Goal: Task Accomplishment & Management: Manage account settings

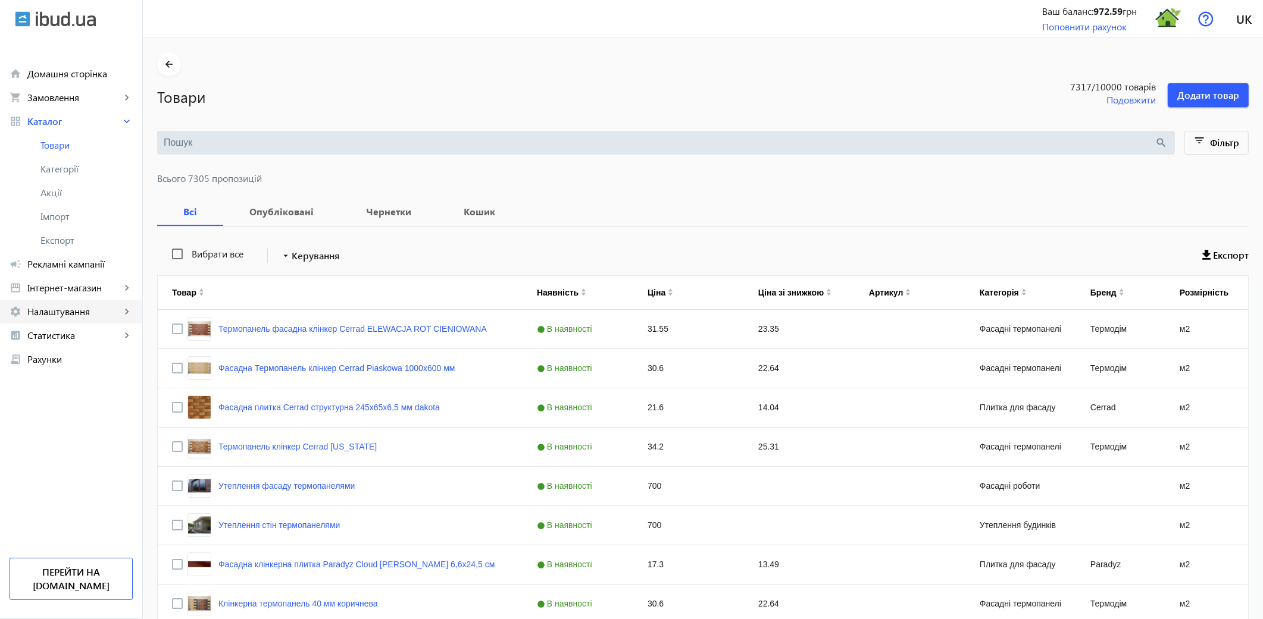
click at [89, 311] on span "Налаштування" at bounding box center [73, 312] width 93 height 12
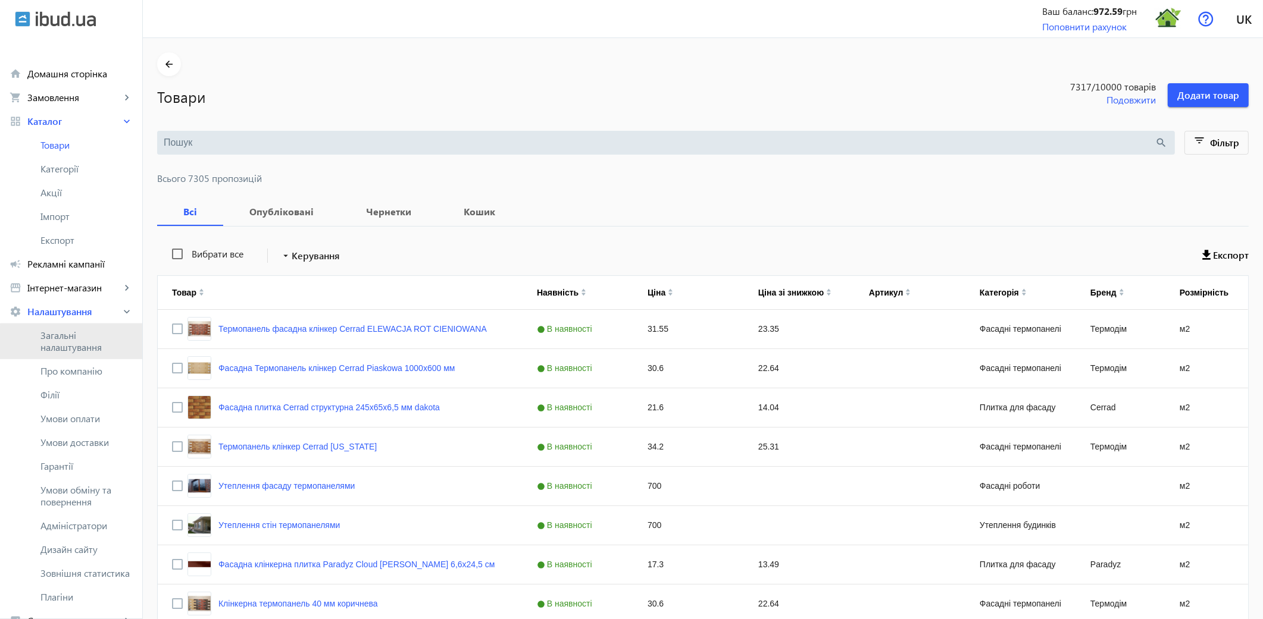
click at [82, 346] on span "Загальні налаштування" at bounding box center [86, 342] width 92 height 24
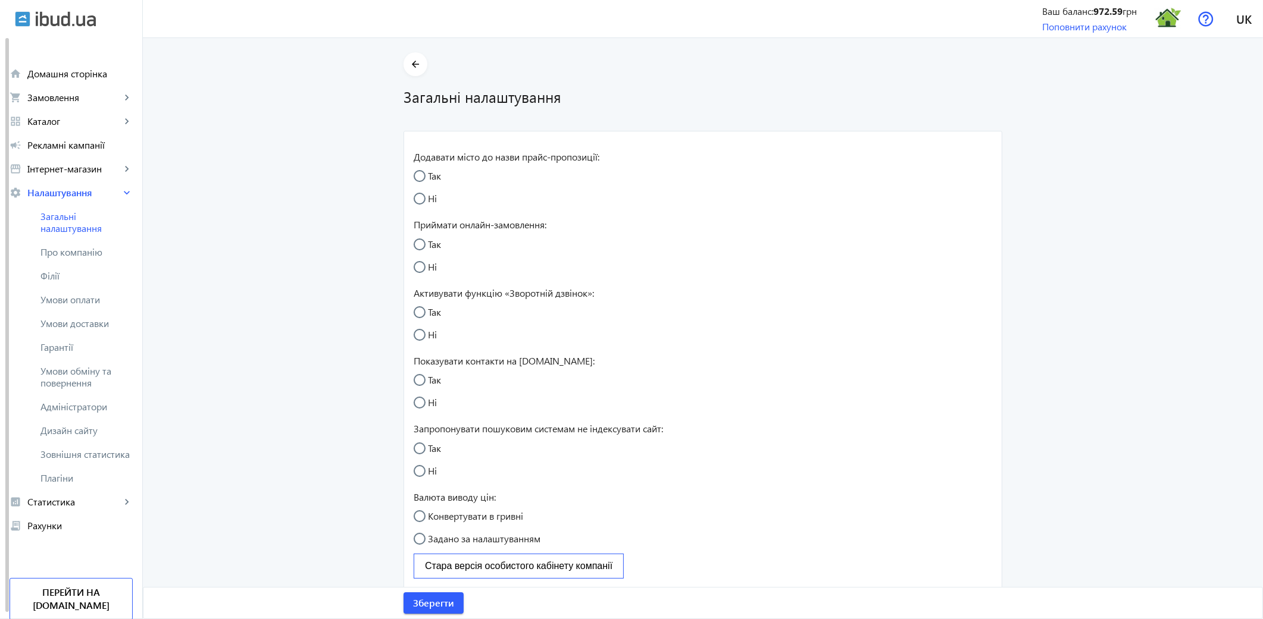
radio input "true"
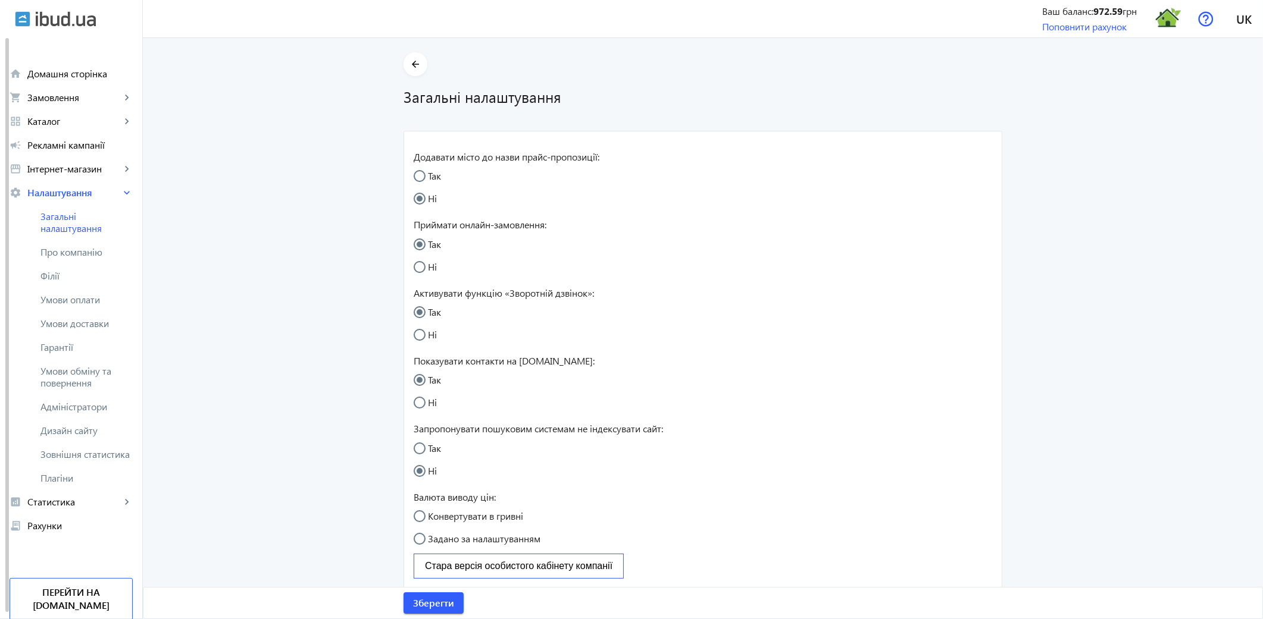
radio input "true"
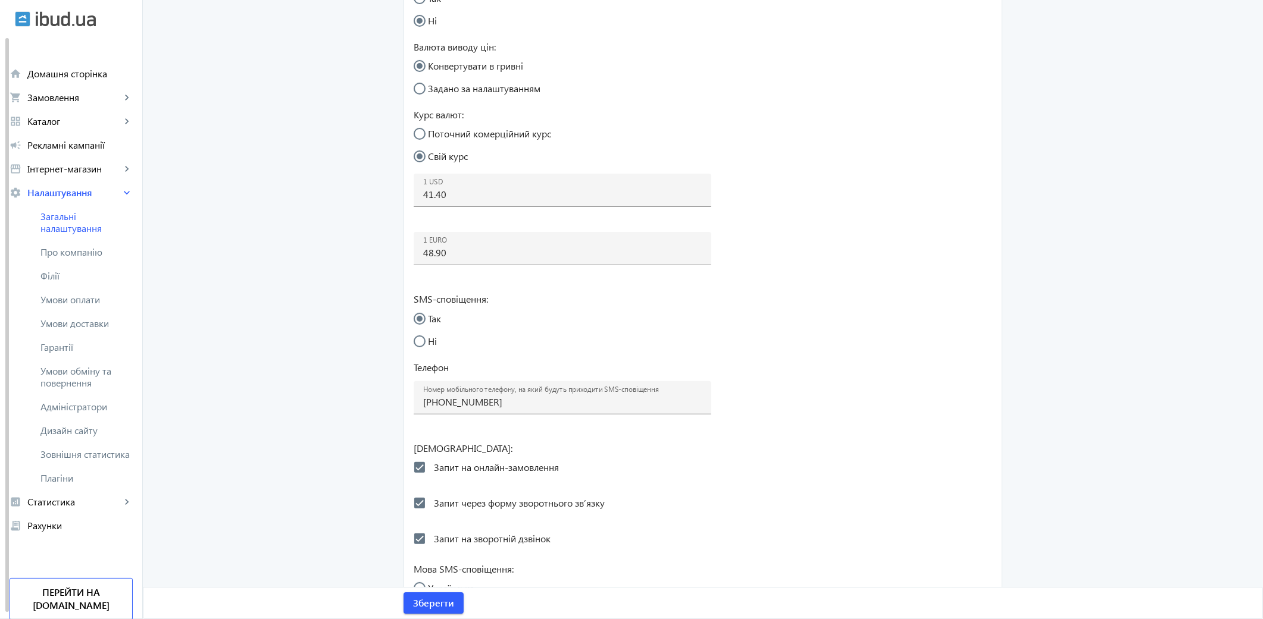
scroll to position [462, 0]
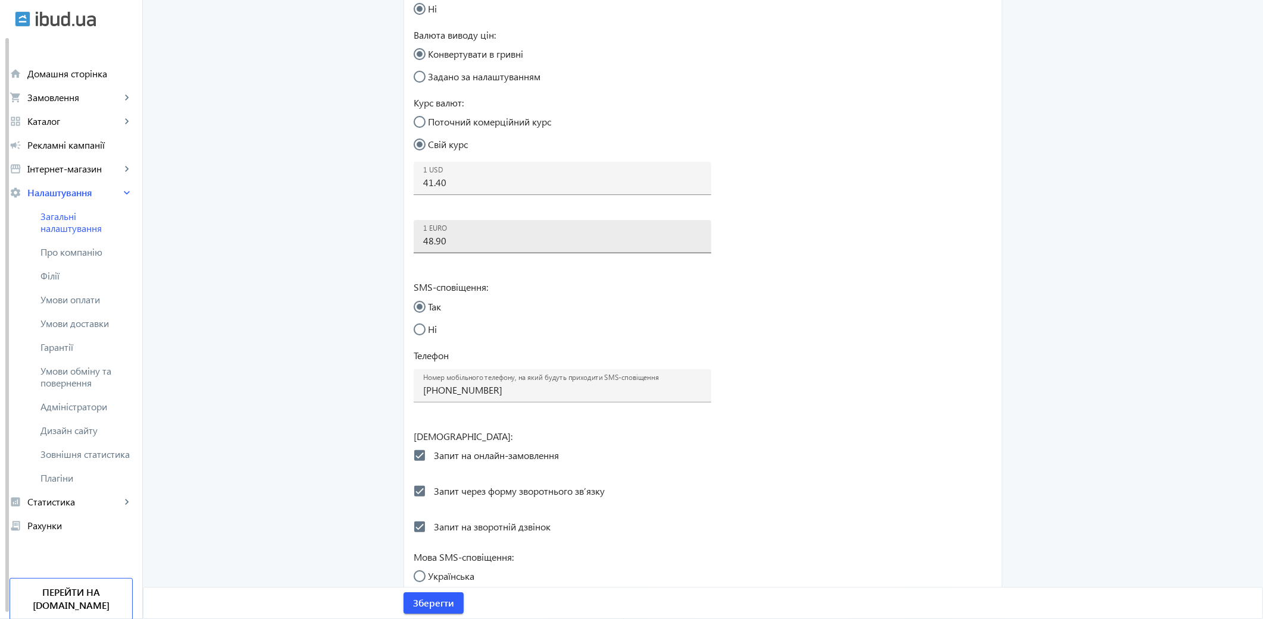
click at [460, 243] on input "48.90" at bounding box center [562, 240] width 278 height 12
type input "49"
click at [434, 557] on span "Зберегти" at bounding box center [433, 603] width 41 height 13
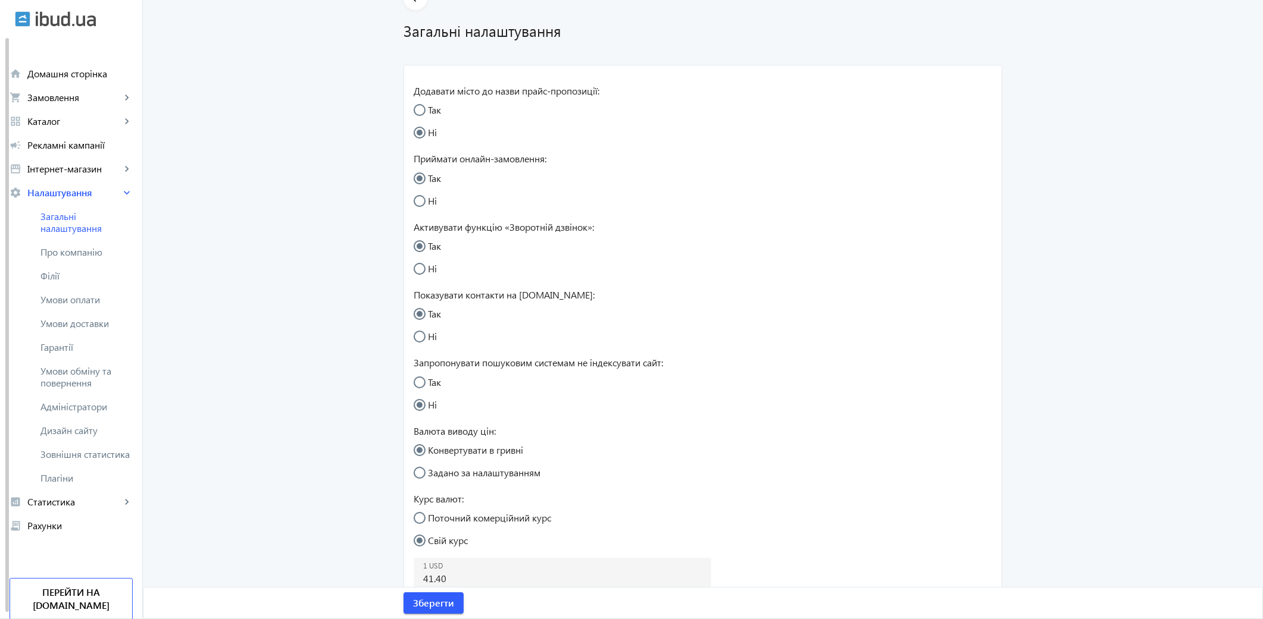
scroll to position [0, 0]
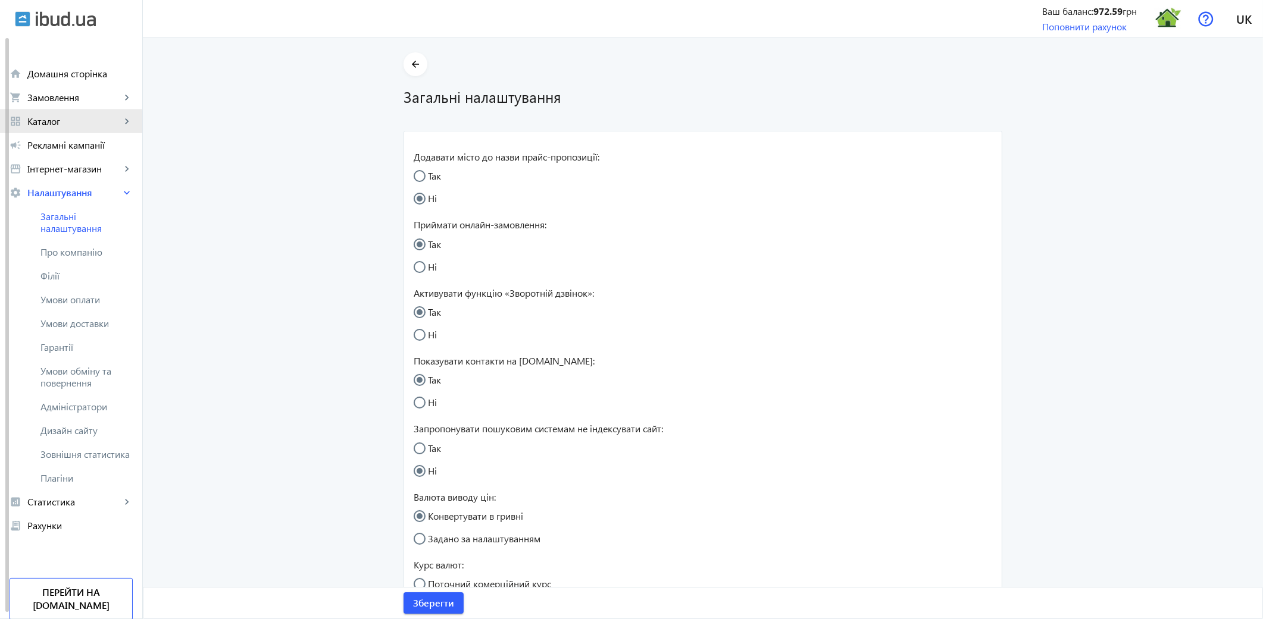
click at [61, 125] on span "Каталог" at bounding box center [73, 121] width 93 height 12
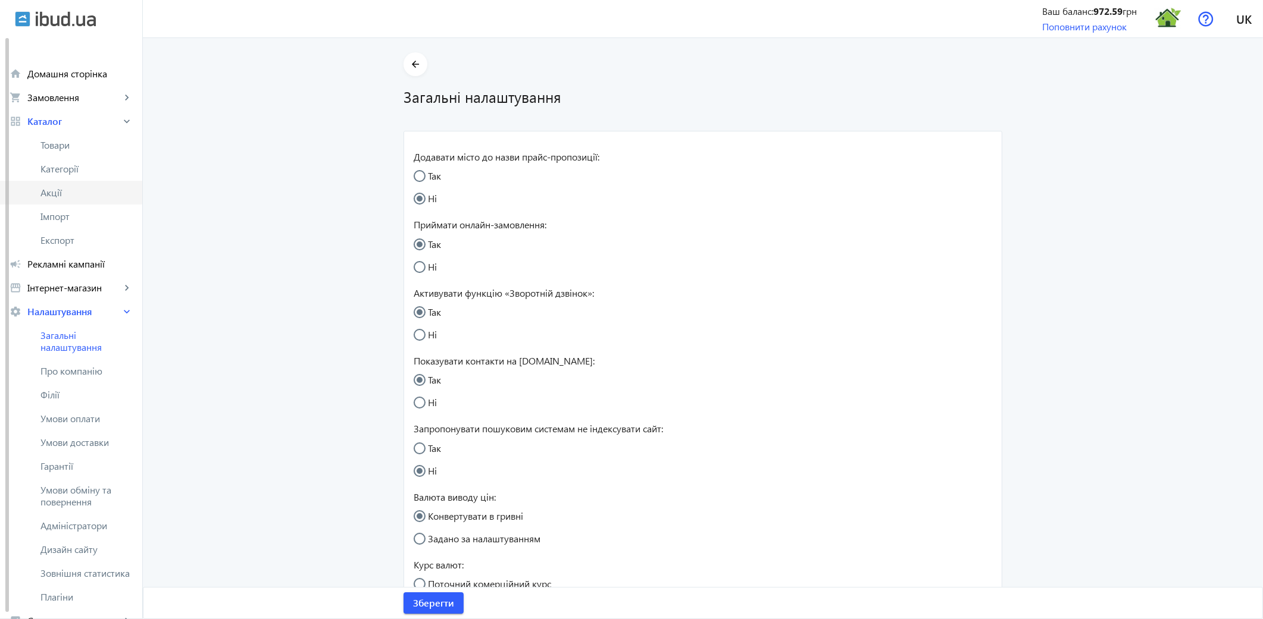
click at [58, 191] on span "Акції" at bounding box center [86, 193] width 92 height 12
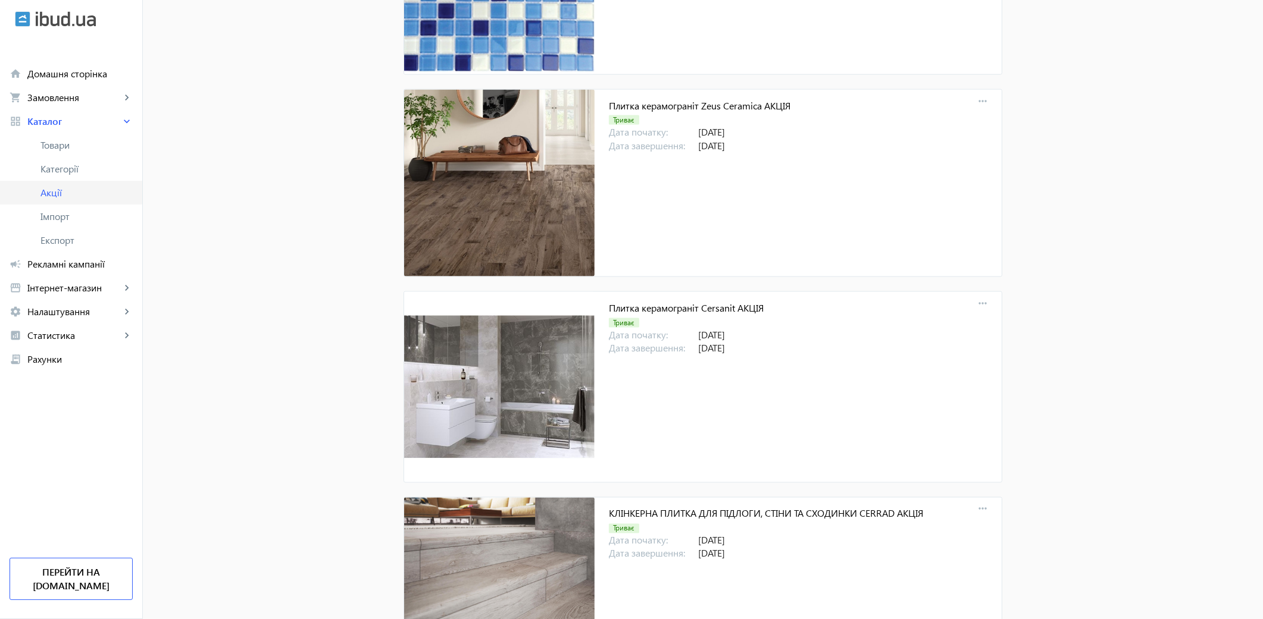
scroll to position [11256, 0]
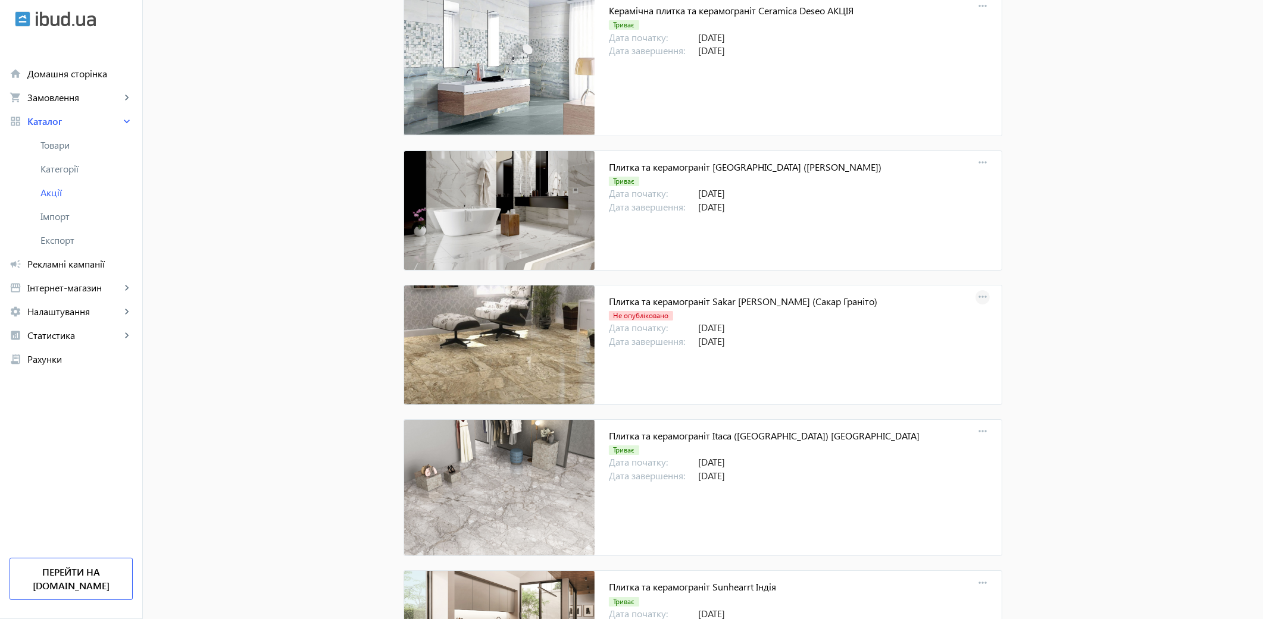
click at [978, 305] on mat-icon "more_horiz" at bounding box center [982, 297] width 17 height 17
click at [1032, 415] on span "Додати товари до акції" at bounding box center [1058, 417] width 99 height 10
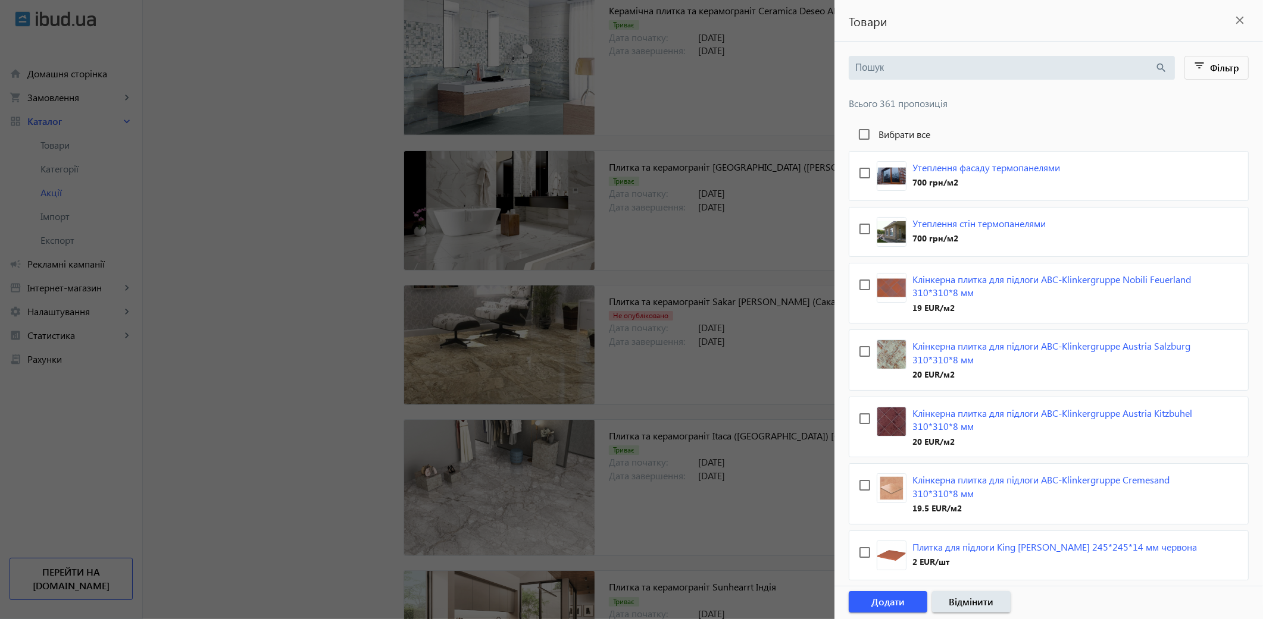
click at [866, 67] on input "search" at bounding box center [1005, 67] width 300 height 13
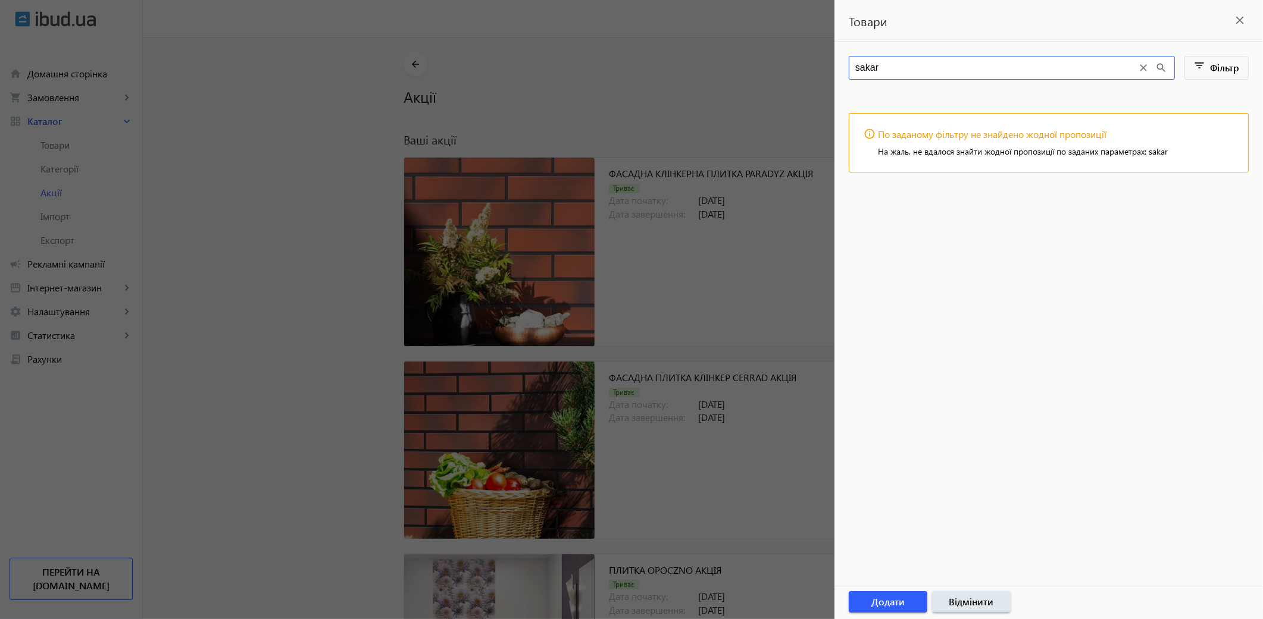
type input "sakar"
click at [770, 60] on div at bounding box center [631, 309] width 1263 height 619
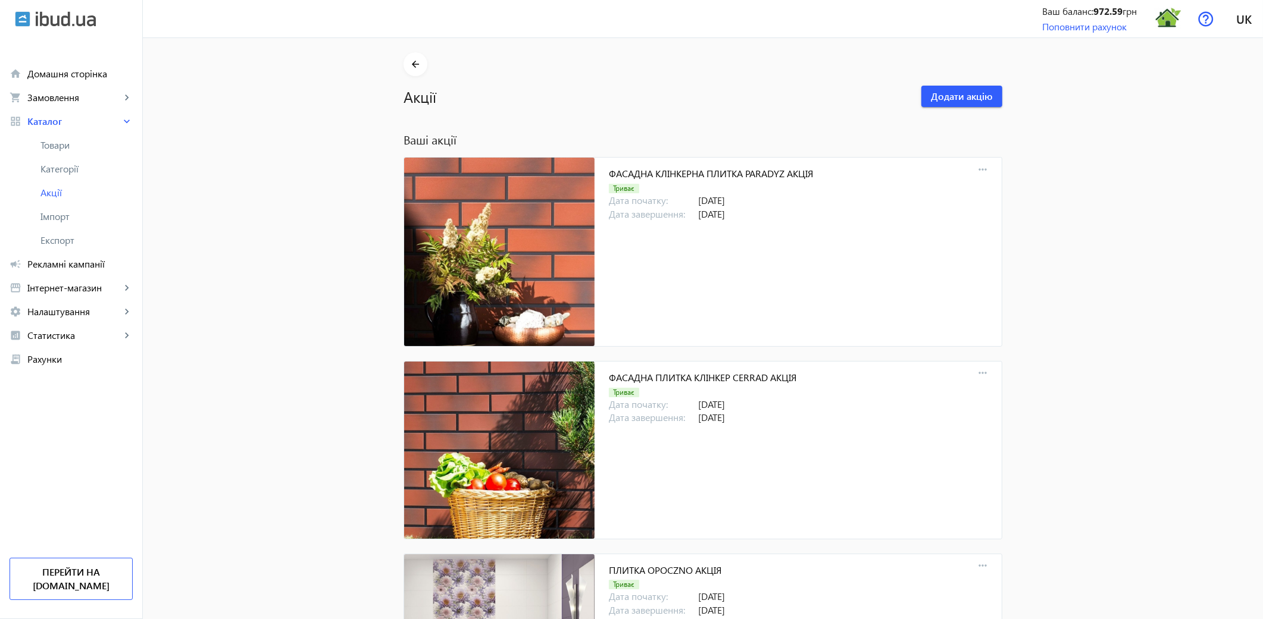
scroll to position [11251, 0]
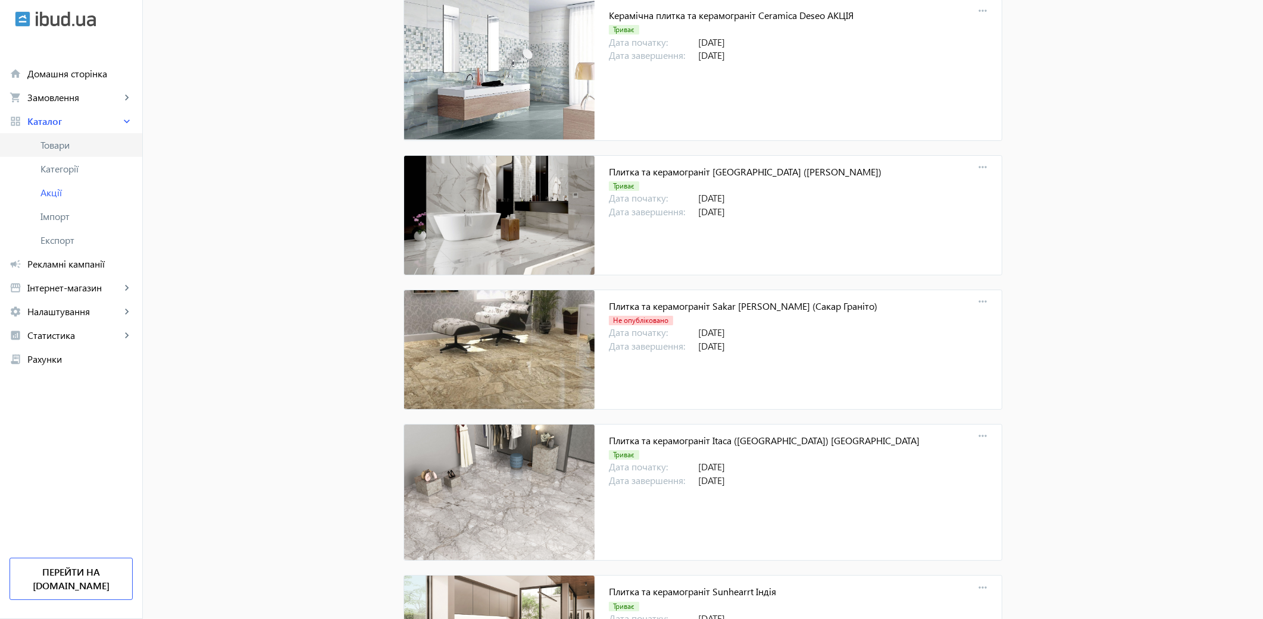
click at [68, 148] on span "Товари" at bounding box center [86, 145] width 92 height 12
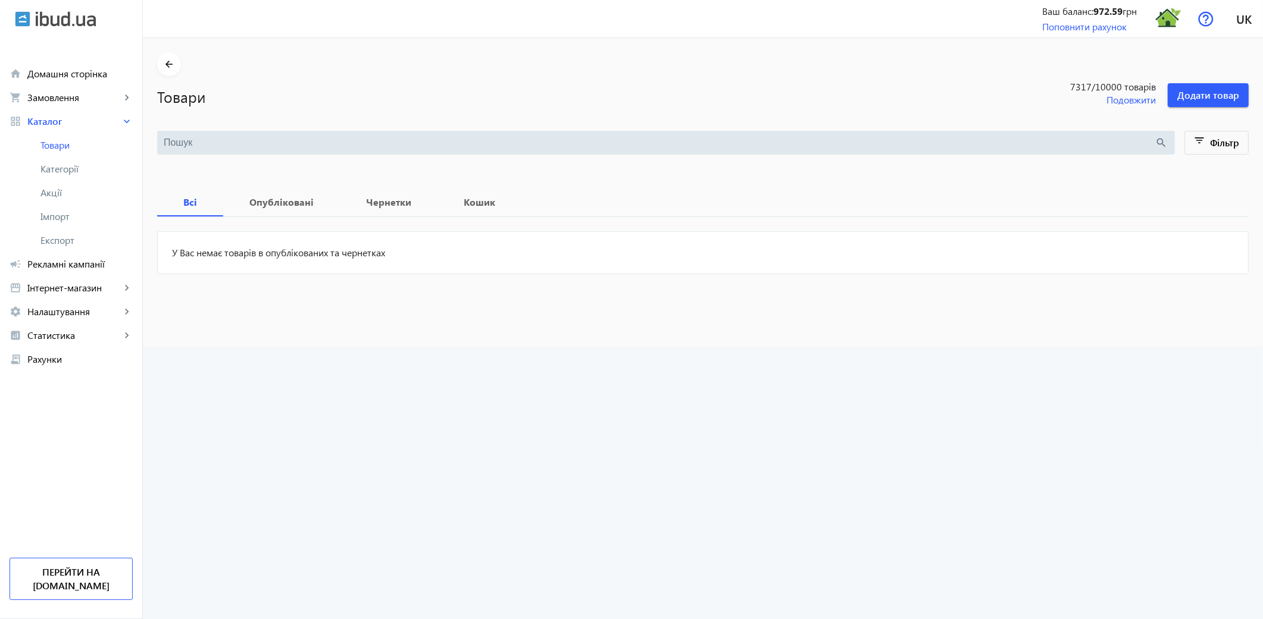
click at [175, 139] on input "search" at bounding box center [659, 142] width 991 height 13
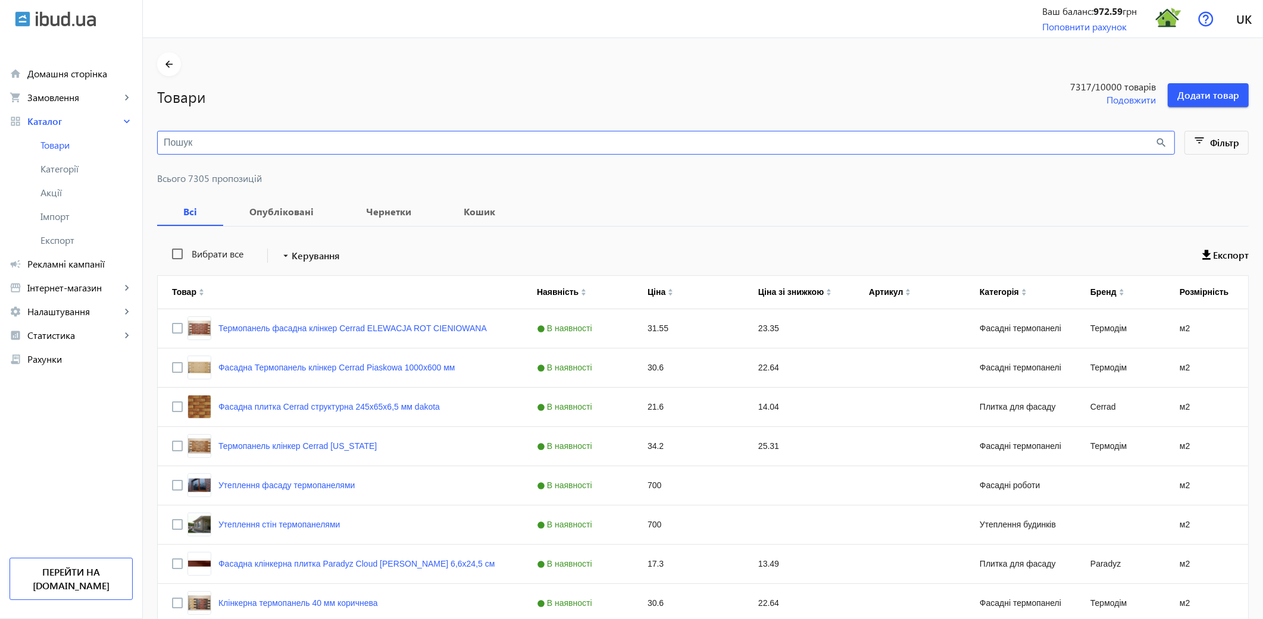
paste input "FANTASTICO GREY MATT RECT"
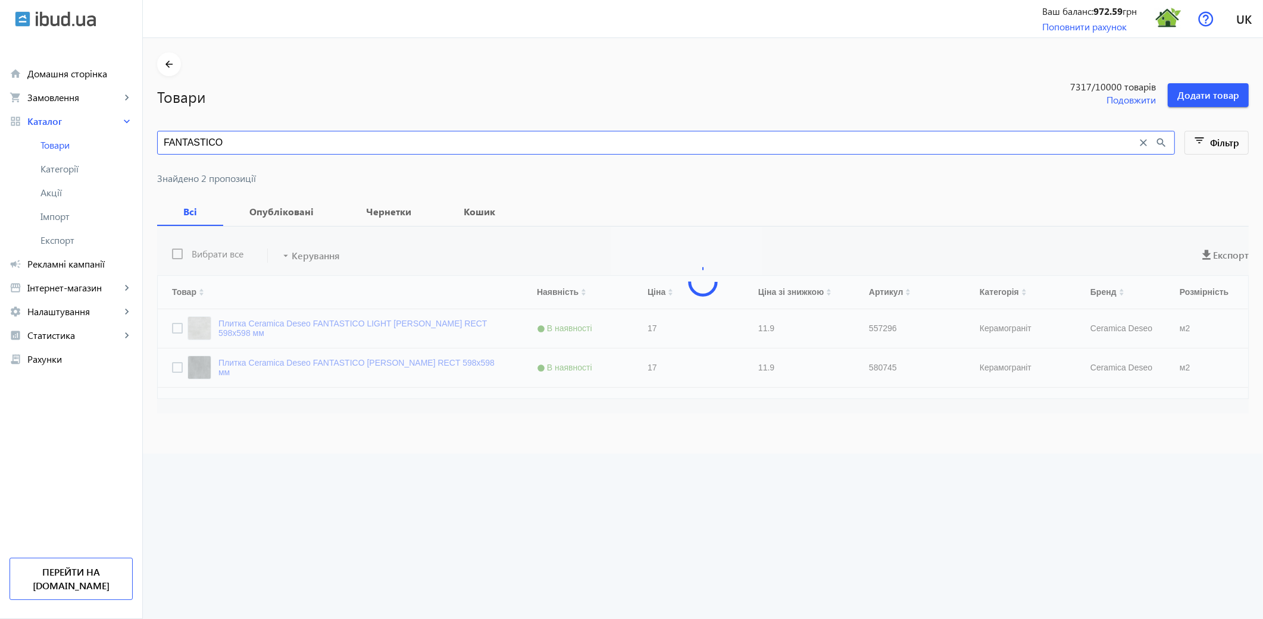
type input "FANTASTICO"
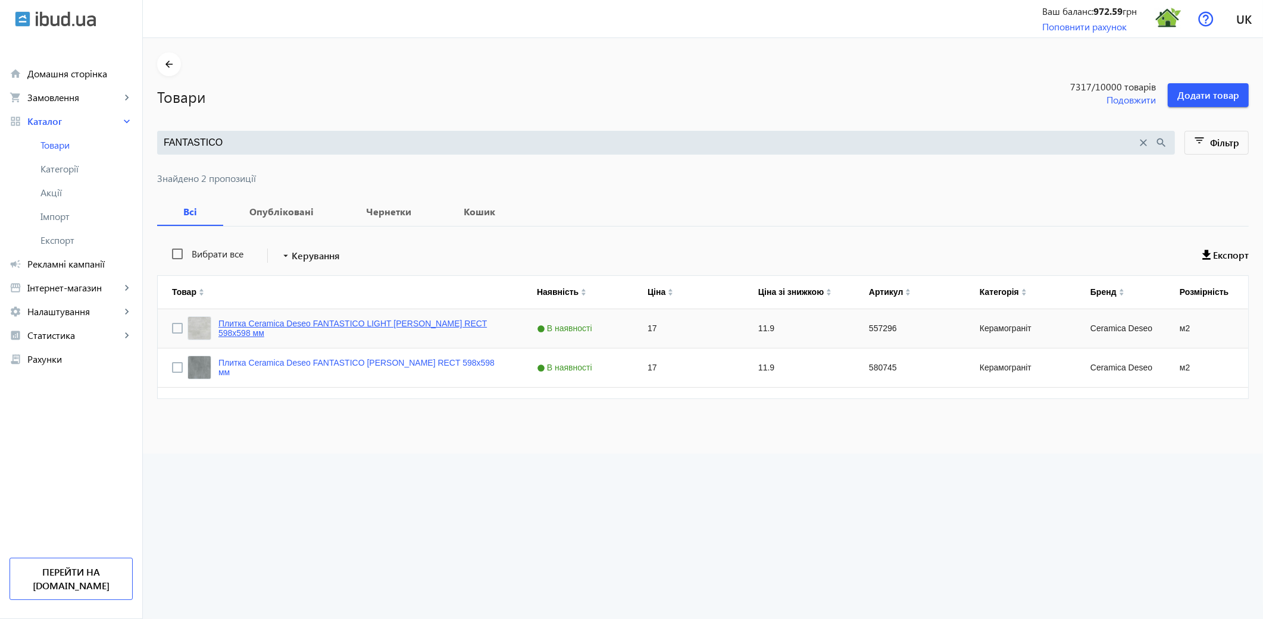
click at [417, 323] on link "Плитка Ceramica Deseo FANTASTICO LIGHT GREY MATT RECT 598х598 мм" at bounding box center [363, 328] width 290 height 19
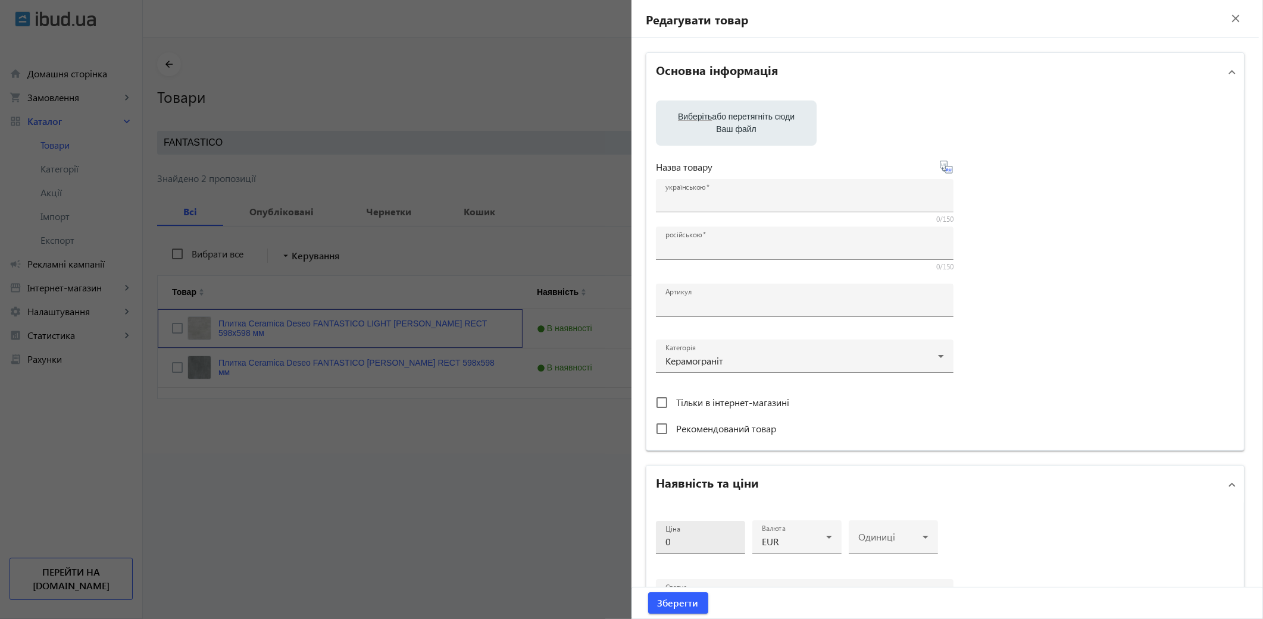
type input "Плитка Ceramica Deseo FANTASTICO LIGHT GREY MATT RECT 598х598 мм"
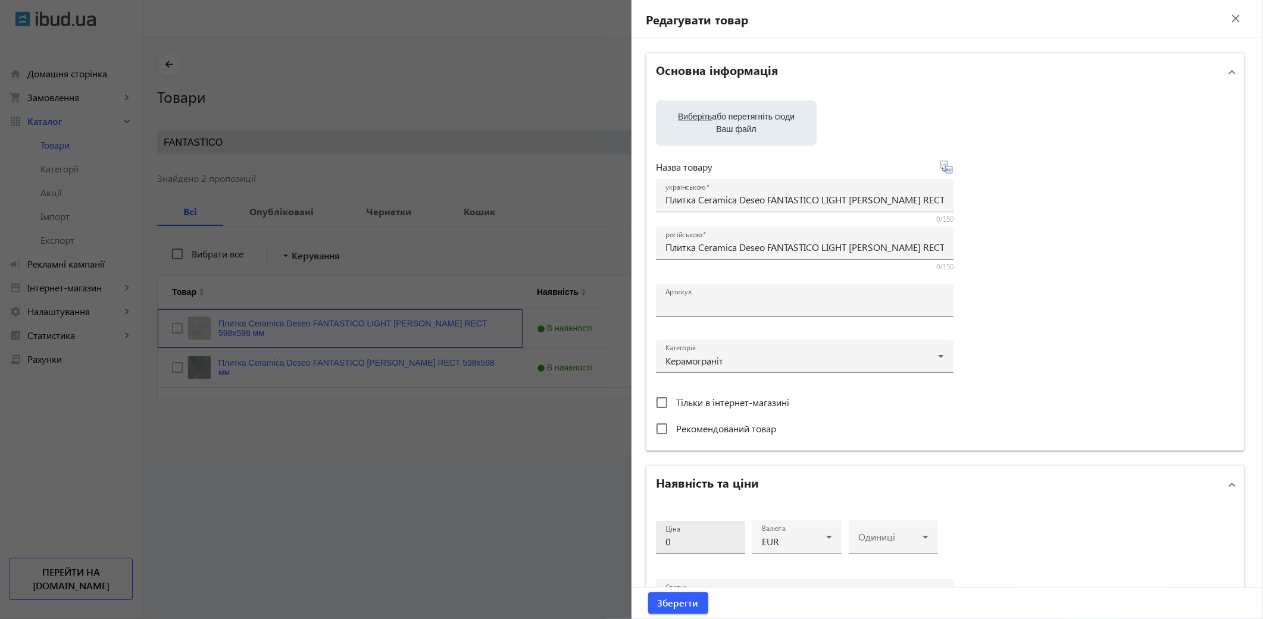
type input "557296"
type input "17"
type input "5"
type input "Плитка Ceramica Deseo FANTASTICO LIGHT GREY MATT RECT 598х598 мм"
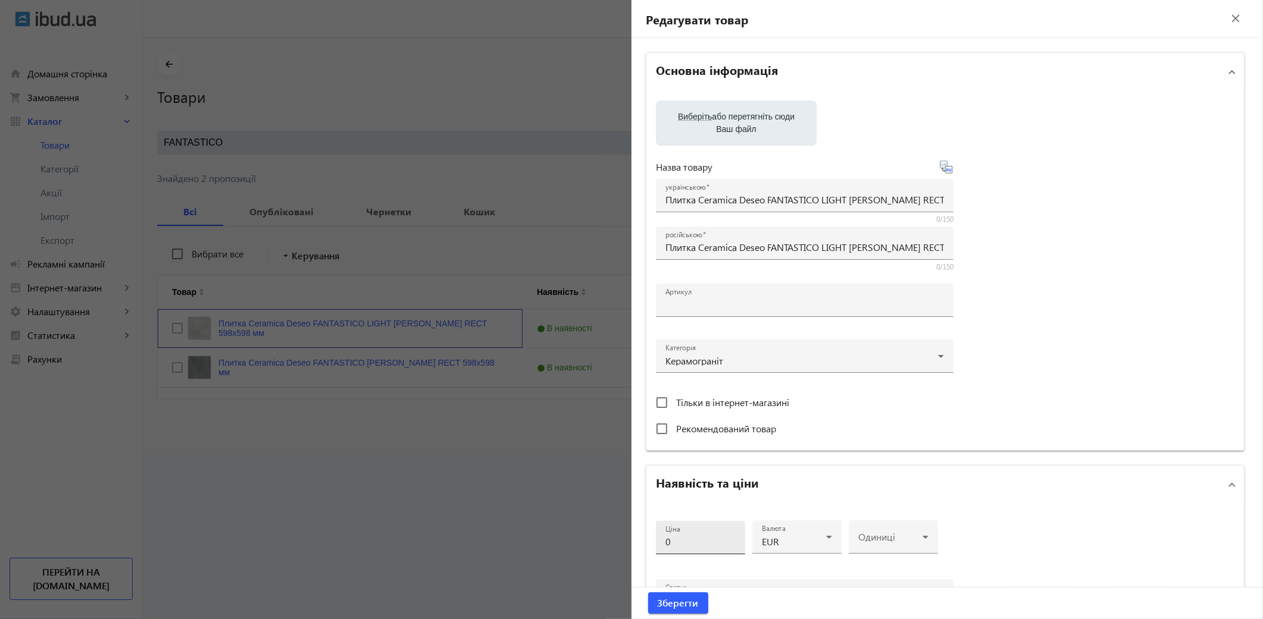
type textarea "Плитка Ceramica Deseo FANTASTICO LIGHT GREY MATT RECT 598х598 мм купити"
type textarea "Плитка Ceramica Deseo FANTASTICO LIGHT GREY MATT RECT 598х598 мм купить"
type input "плитка ceramica deseo, плитка ceramica deseo fantastico light grey matt rect"
click at [686, 536] on input "17" at bounding box center [700, 542] width 70 height 12
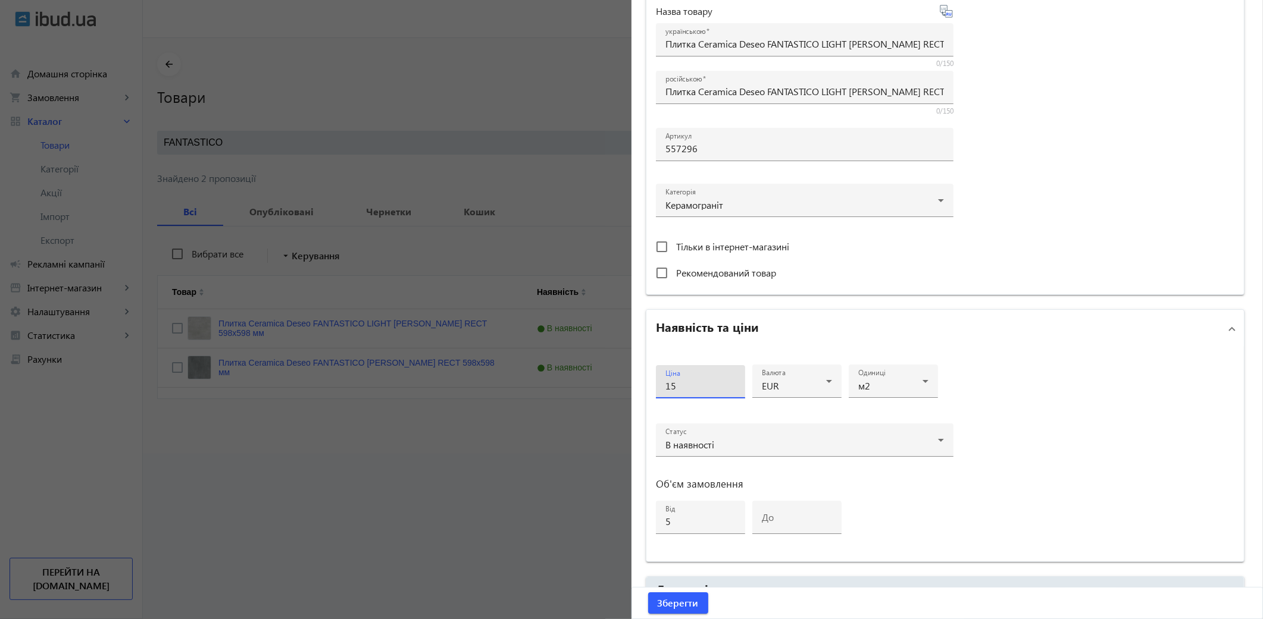
scroll to position [330, 0]
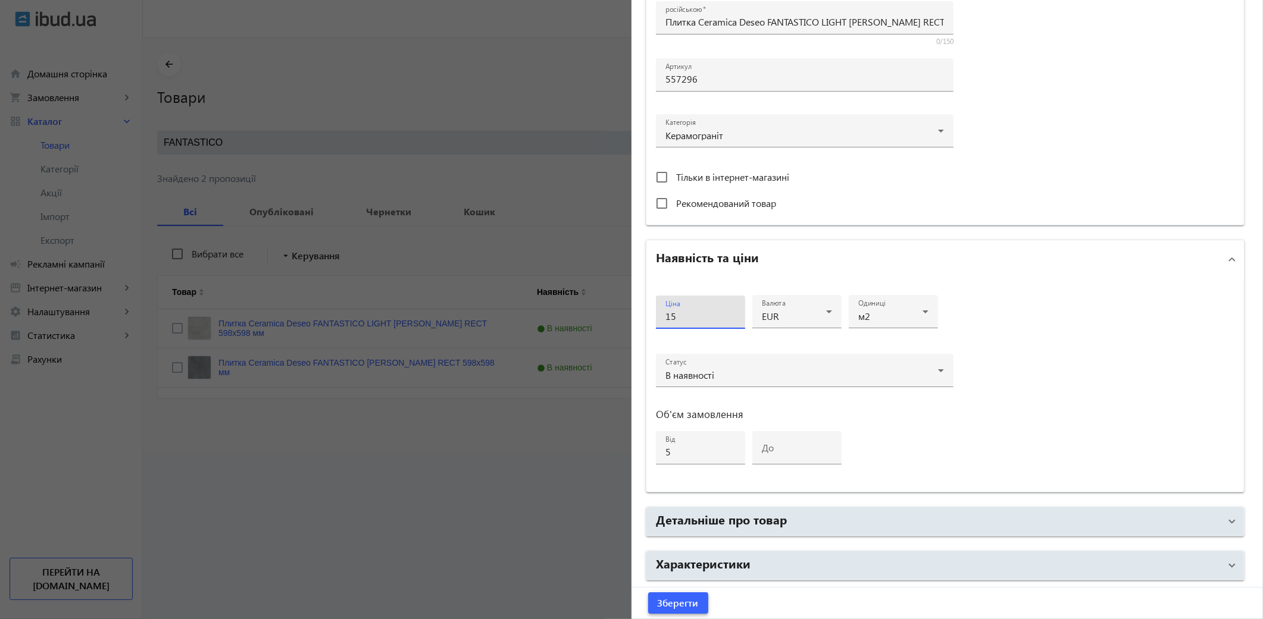
type input "15"
drag, startPoint x: 664, startPoint y: 603, endPoint x: 298, endPoint y: 352, distance: 444.3
click at [663, 557] on span "Зберегти" at bounding box center [678, 603] width 41 height 13
click at [573, 474] on div at bounding box center [631, 309] width 1263 height 619
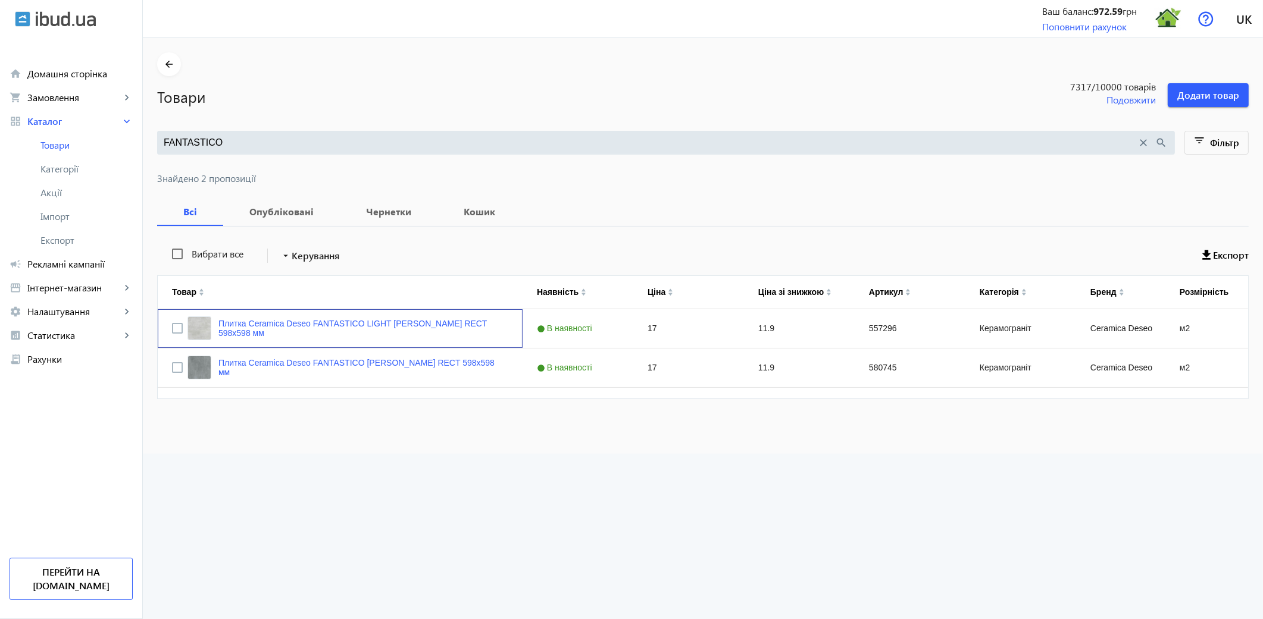
scroll to position [0, 0]
click at [450, 366] on link "Плитка Ceramica Deseo FANTASTICO GREY MATT RECT 598х598 мм" at bounding box center [363, 367] width 290 height 19
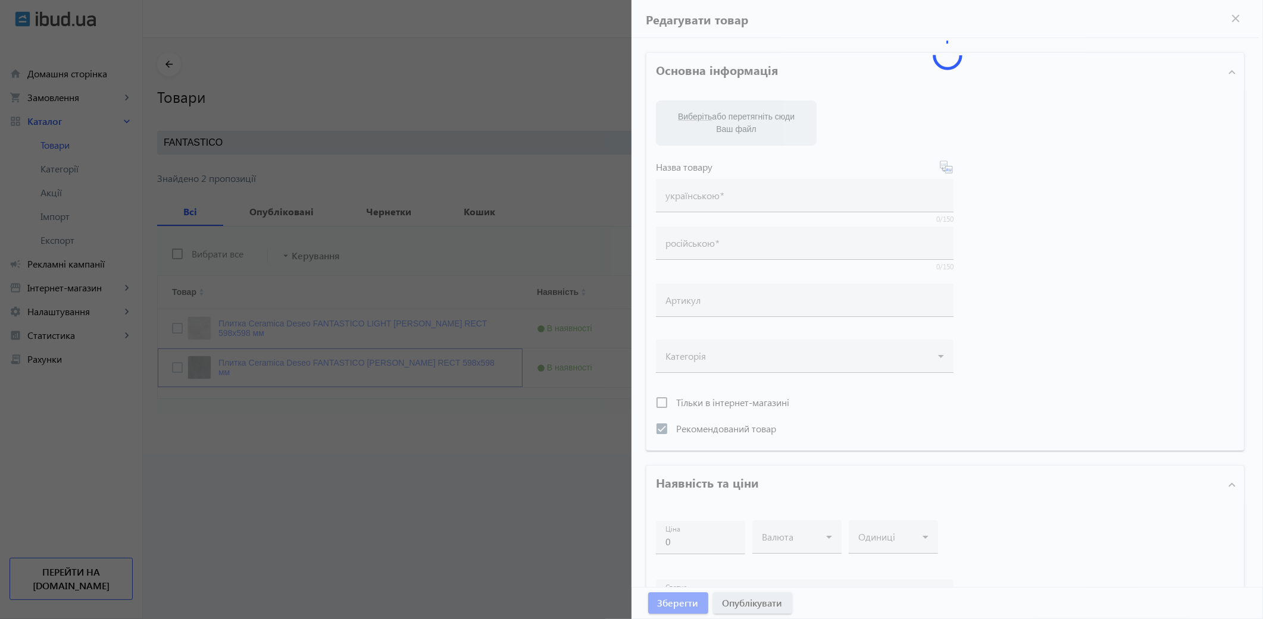
type input "Плитка Ceramica Deseo FANTASTICO GREY MATT RECT 598х598 мм"
type input "580745"
checkbox input "true"
type input "17"
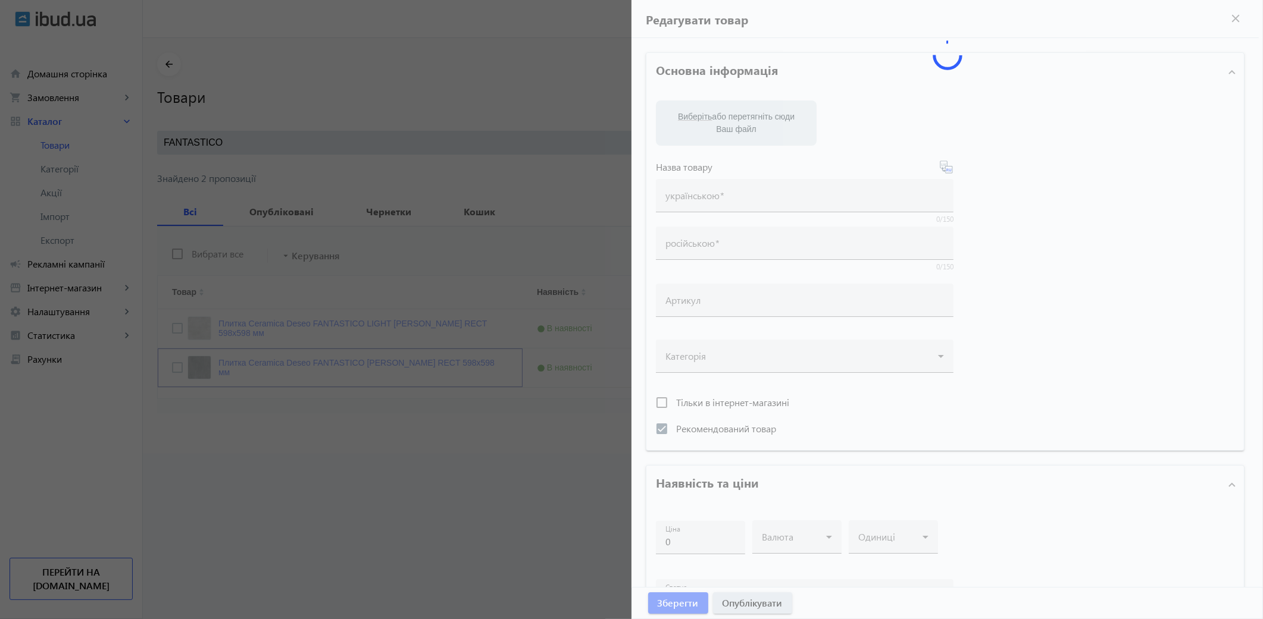
type input "10"
type input "Плитка Ceramica Deseo FANTASTICO GREY MATT RECT 598х598 мм"
type textarea "Плитка Ceramica Deseo FANTASTICO GREY MATT RECT 598х598 мм купити"
type textarea "Плитка Ceramica Deseo FANTASTICO GREY MATT RECT 598х598 мм купить"
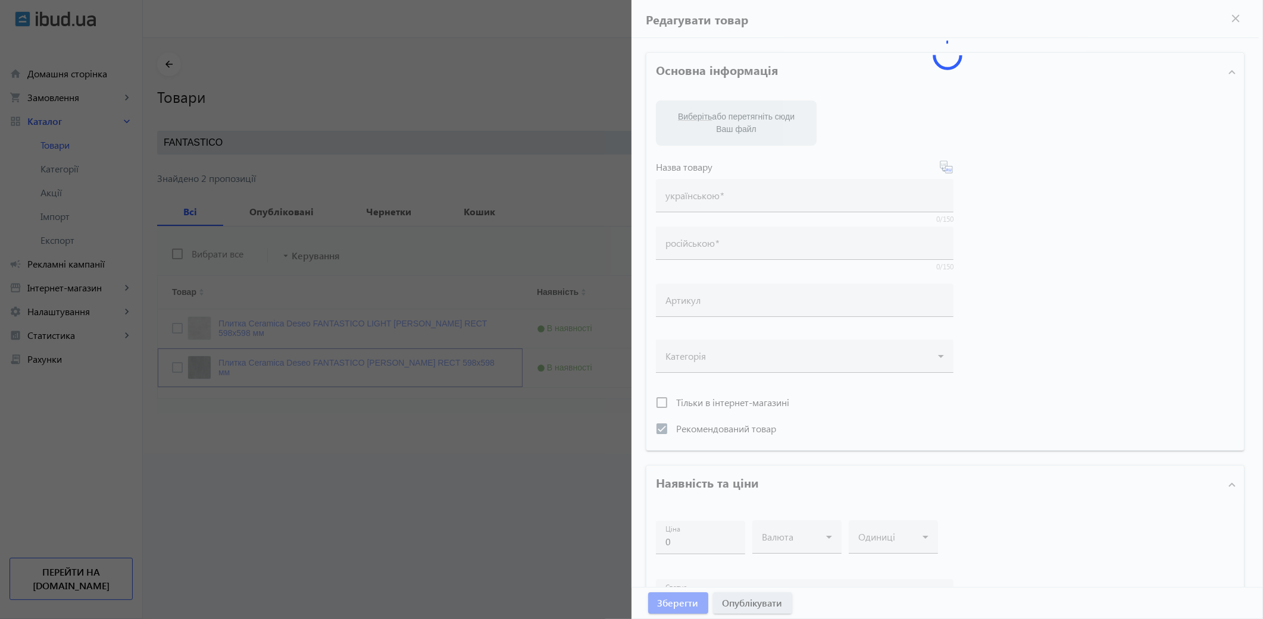
type input "плитка ceramica deseo, плитка ceramica deseo fantastico grey matt rect"
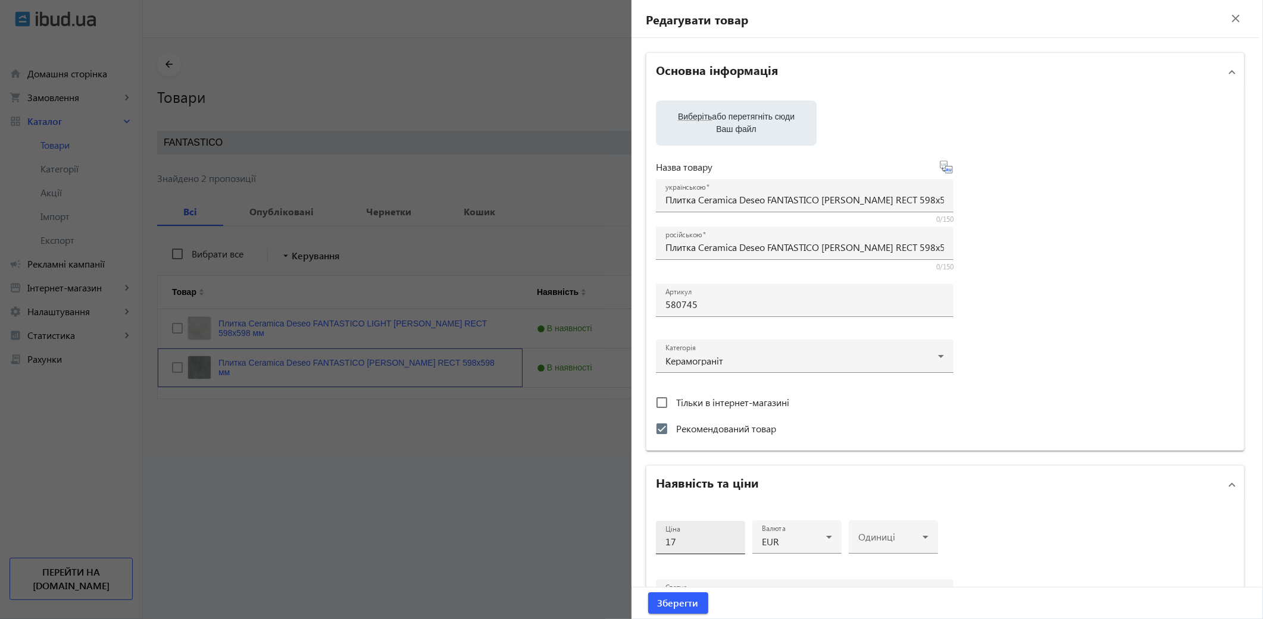
scroll to position [198, 0]
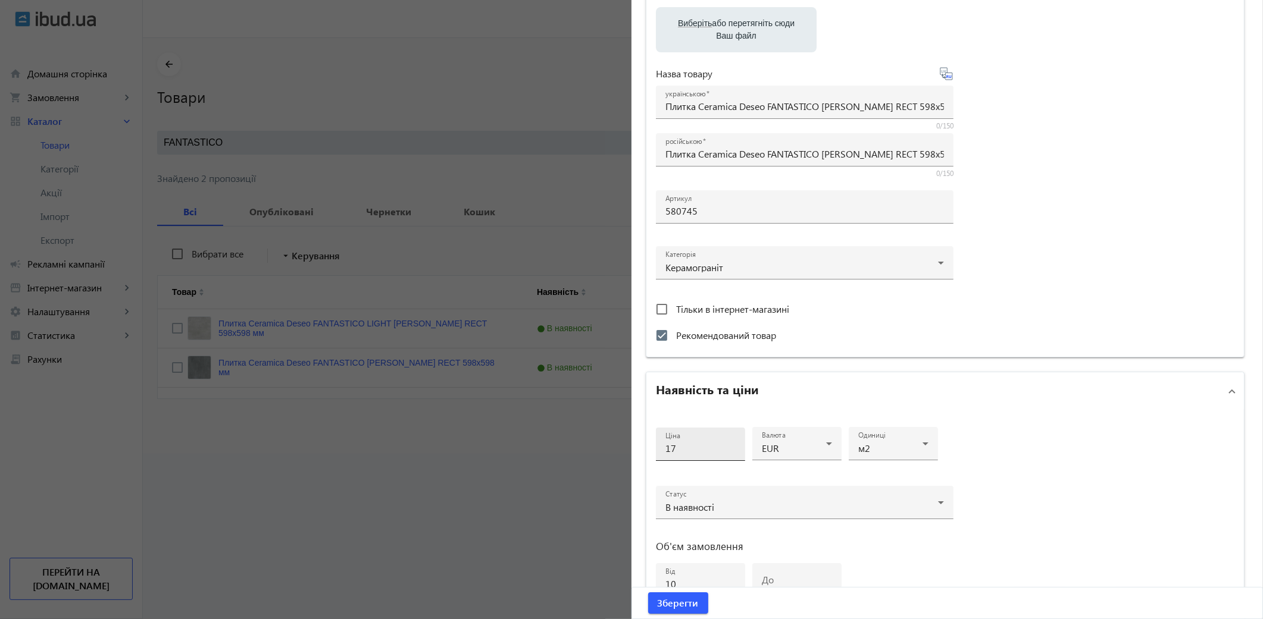
click at [687, 442] on input "17" at bounding box center [700, 448] width 70 height 12
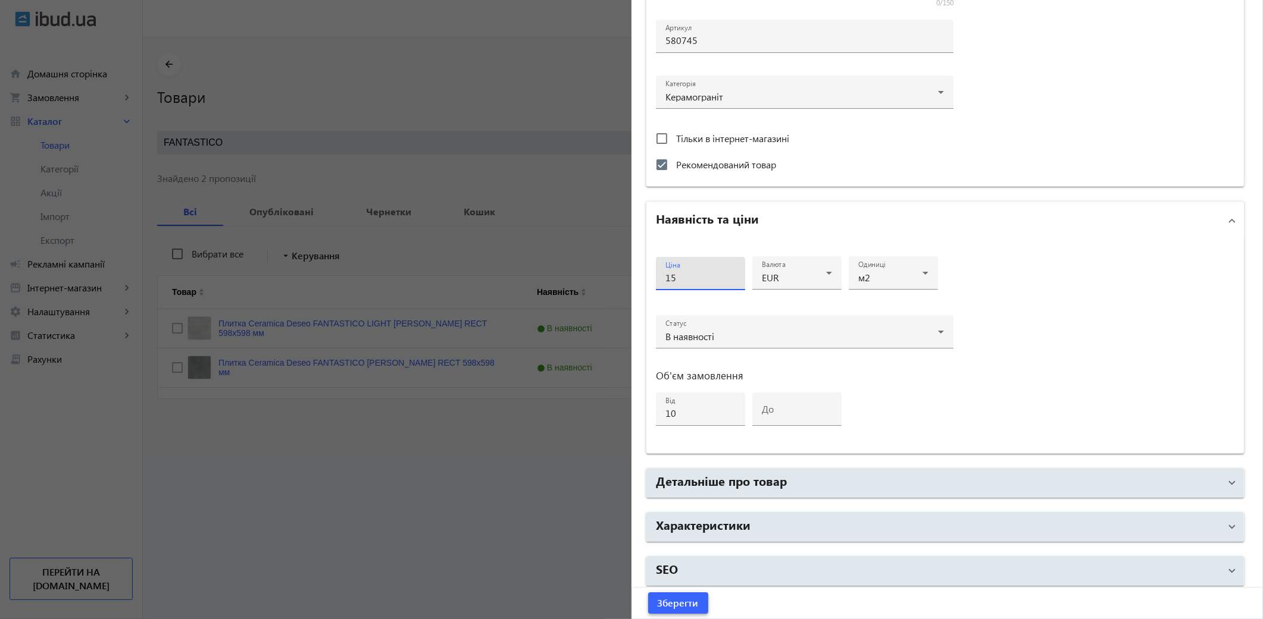
type input "15"
click at [669, 557] on span "Зберегти" at bounding box center [678, 603] width 41 height 13
click at [414, 101] on div at bounding box center [631, 309] width 1263 height 619
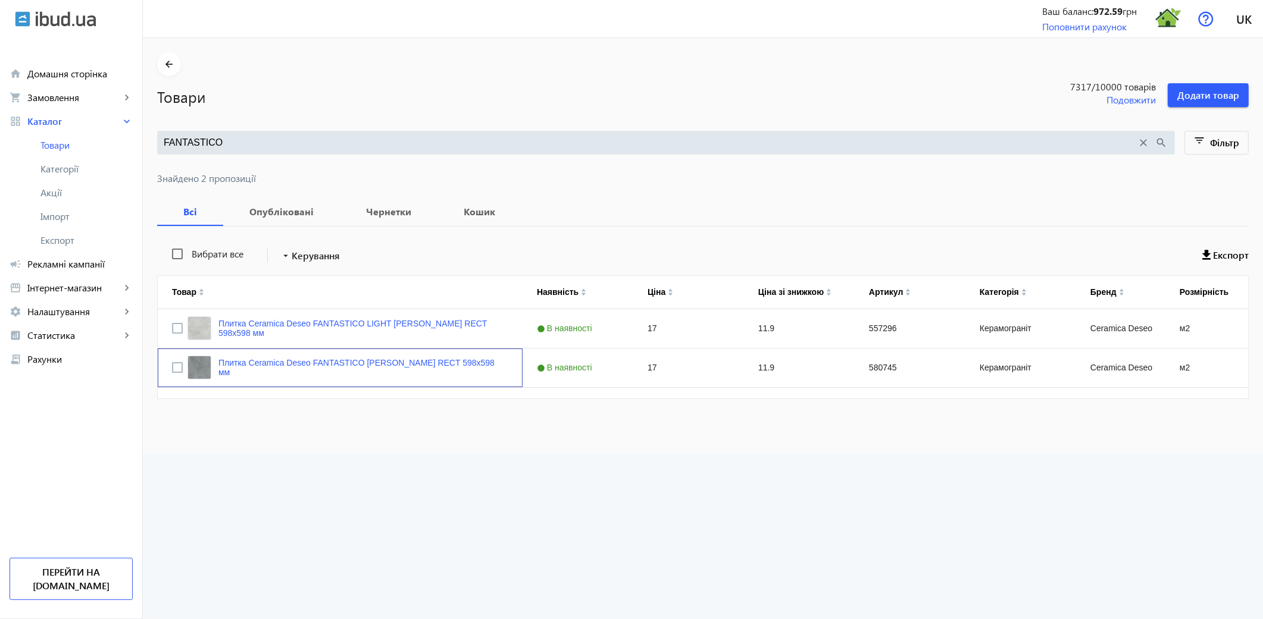
scroll to position [0, 0]
drag, startPoint x: 227, startPoint y: 141, endPoint x: 0, endPoint y: 82, distance: 234.8
click at [0, 82] on div "arrow_back home Домашня сторінка shopping_cart Замовлення keyboard_arrow_right …" at bounding box center [631, 309] width 1263 height 619
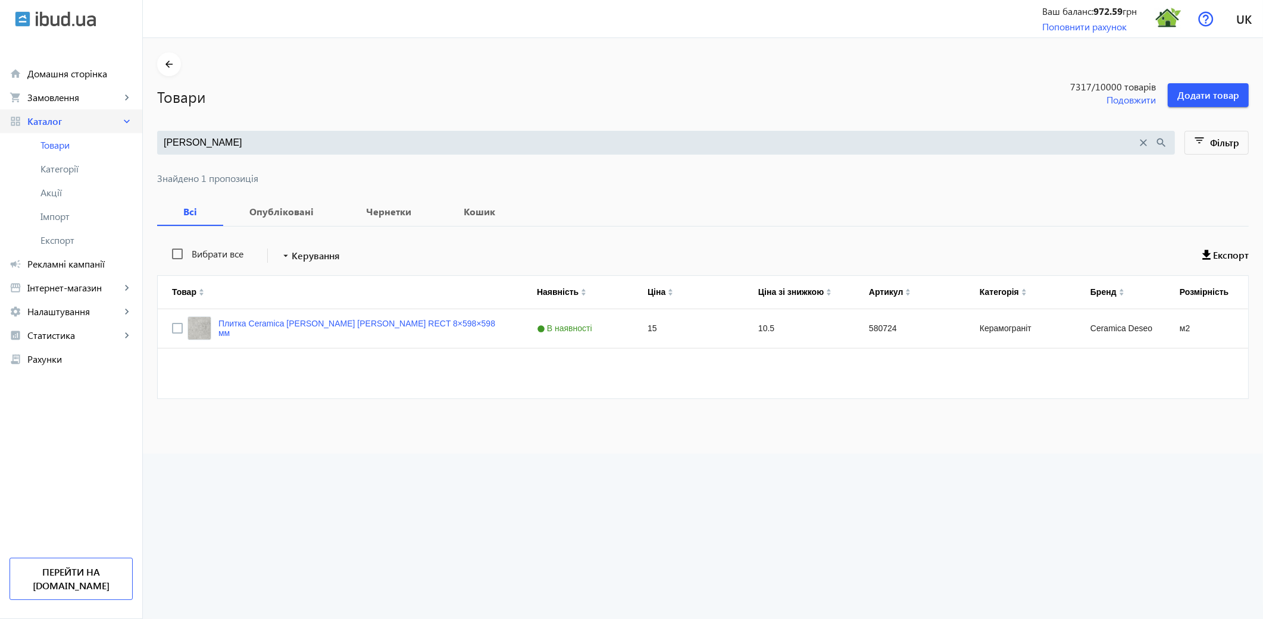
drag, startPoint x: 193, startPoint y: 140, endPoint x: 18, endPoint y: 129, distance: 175.3
click at [18, 129] on div "arrow_back home Домашня сторінка shopping_cart Замовлення keyboard_arrow_right …" at bounding box center [631, 309] width 1263 height 619
type input "а"
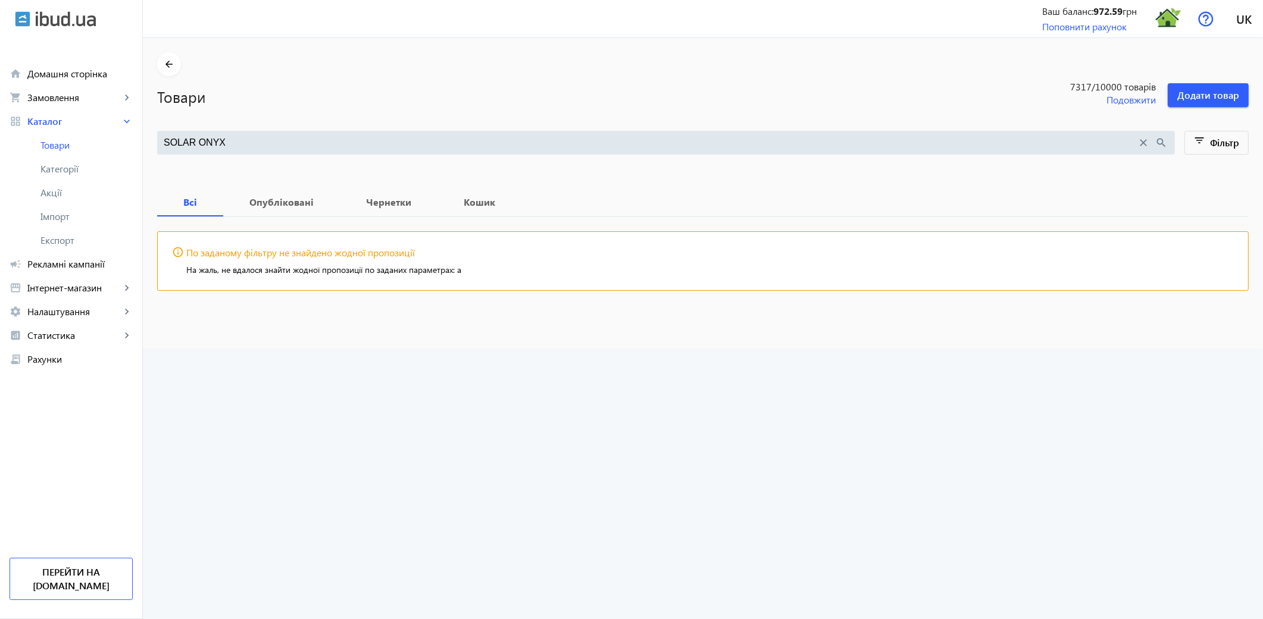
type input "SOLAR ONYX"
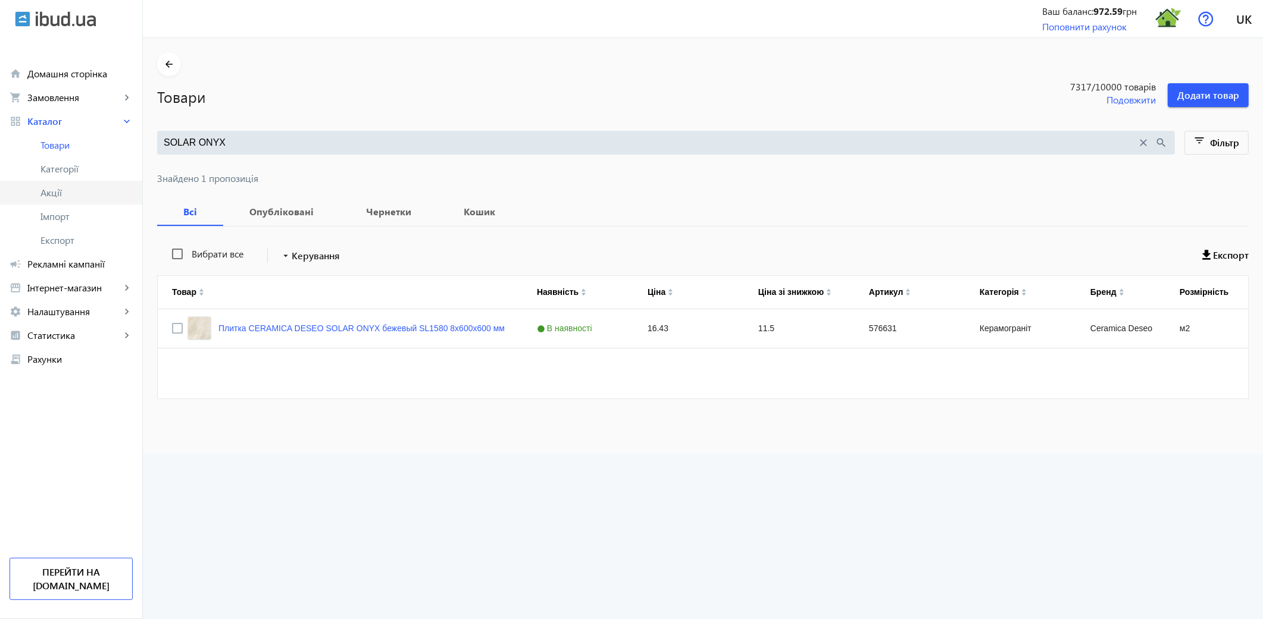
click at [50, 198] on span "Акції" at bounding box center [86, 193] width 92 height 12
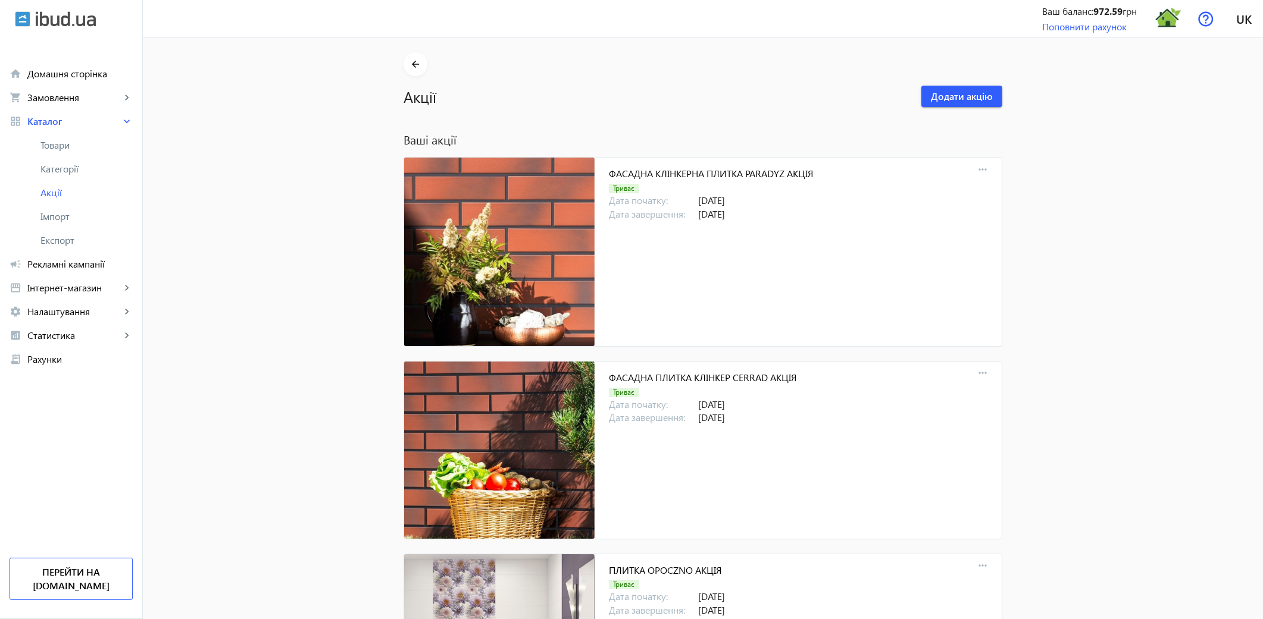
scroll to position [10964, 0]
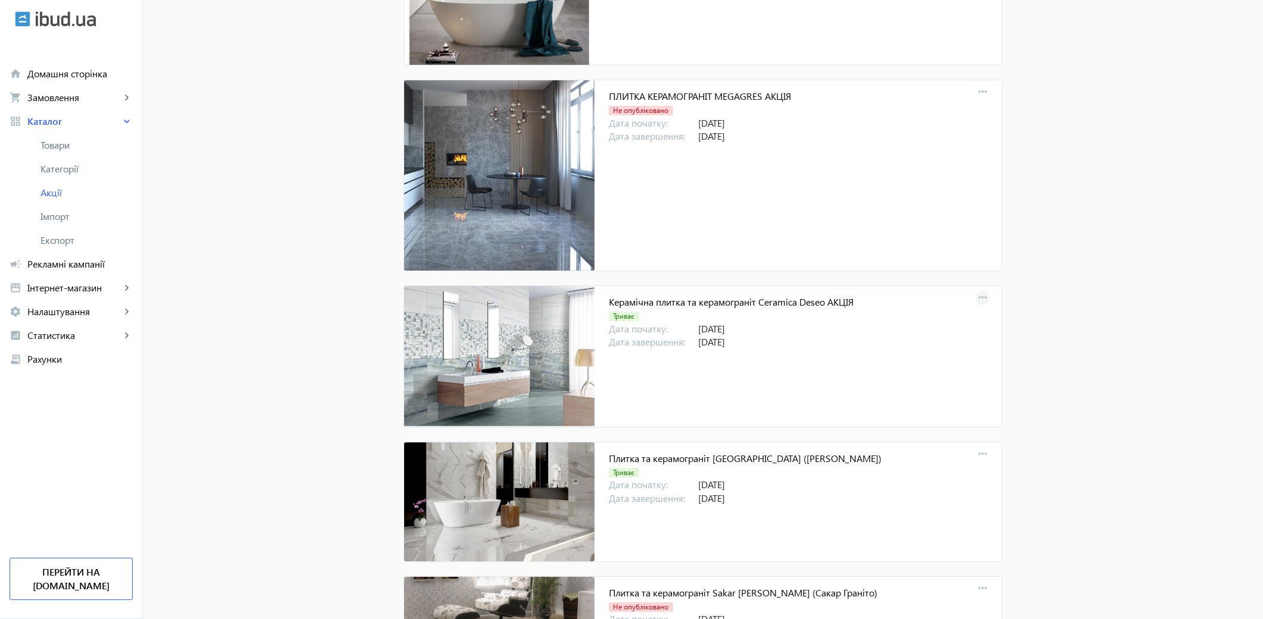
click at [980, 299] on mat-icon "more_horiz" at bounding box center [982, 298] width 17 height 17
click at [1046, 393] on span "Зняти з публікації" at bounding box center [1058, 389] width 99 height 10
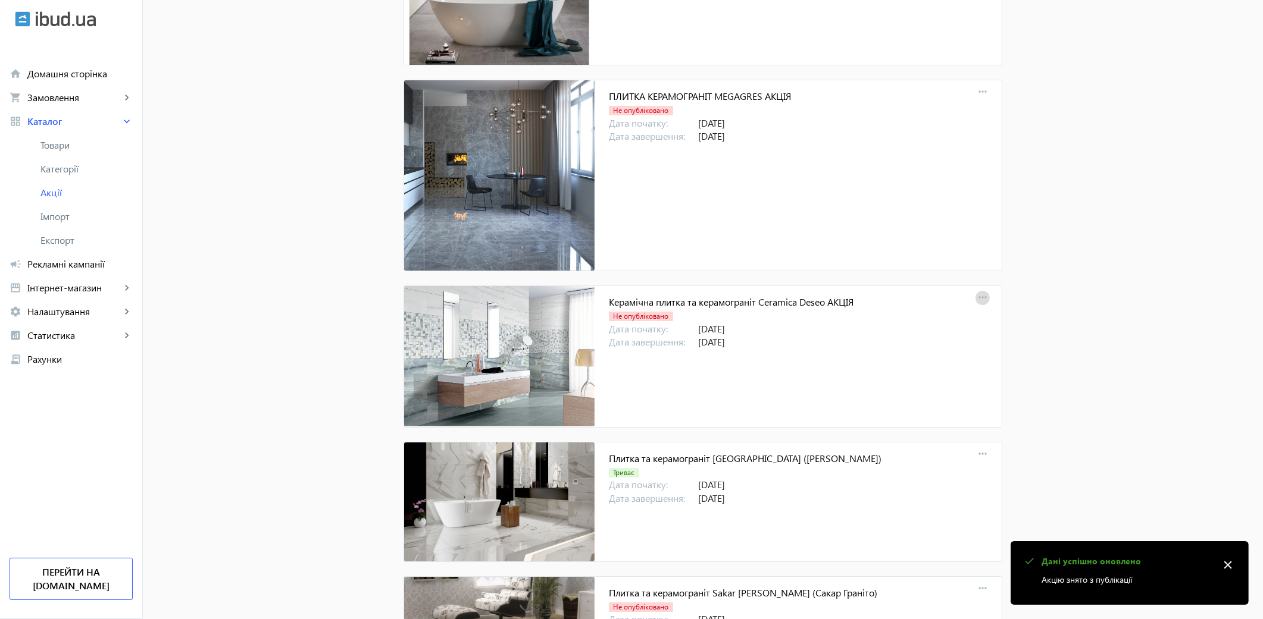
click at [981, 306] on mat-icon "more_horiz" at bounding box center [982, 298] width 17 height 17
click at [1040, 391] on span "Опублікувати" at bounding box center [1058, 389] width 99 height 10
